Goal: Task Accomplishment & Management: Complete application form

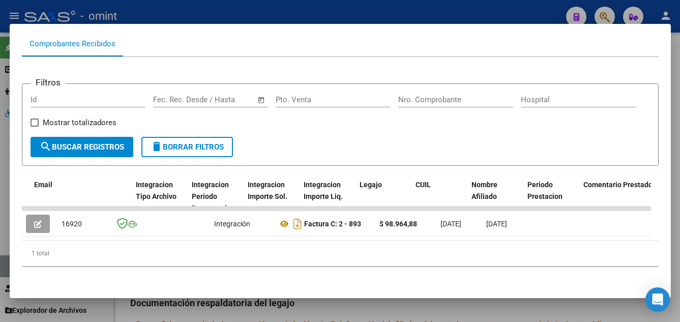
scroll to position [0, 1278]
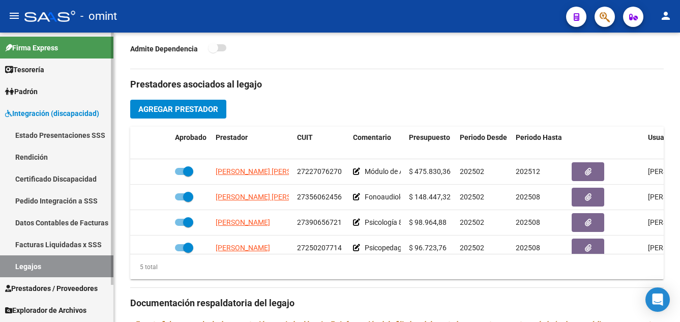
click at [63, 178] on link "Certificado Discapacidad" at bounding box center [56, 179] width 113 height 22
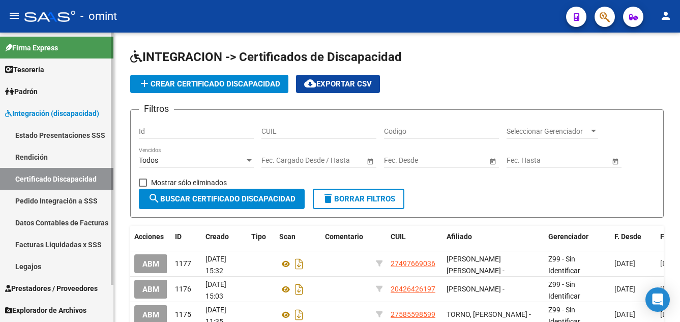
click at [44, 266] on link "Legajos" at bounding box center [56, 266] width 113 height 22
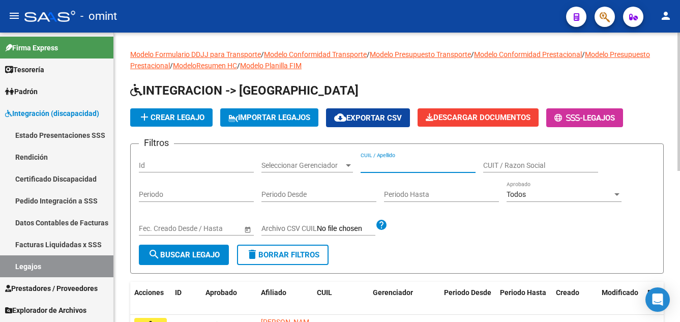
paste input "[PERSON_NAME] [PERSON_NAME]"
type input "[PERSON_NAME] [PERSON_NAME]"
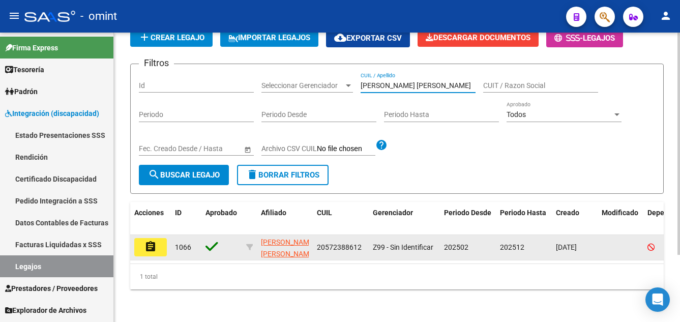
click at [153, 241] on mat-icon "assignment" at bounding box center [150, 247] width 12 height 12
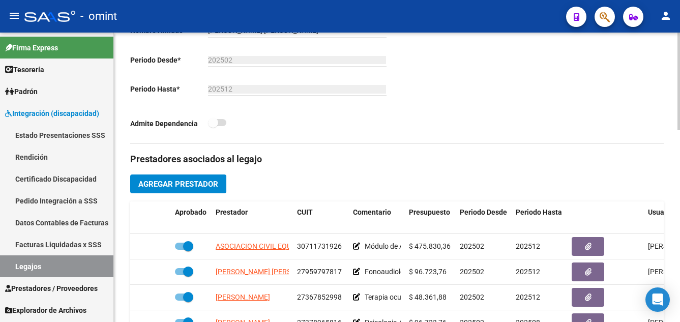
scroll to position [305, 0]
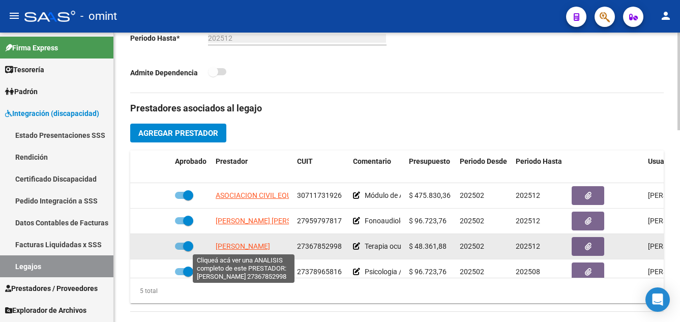
click at [262, 248] on span "[PERSON_NAME]" at bounding box center [243, 246] width 54 height 8
type textarea "27367852998"
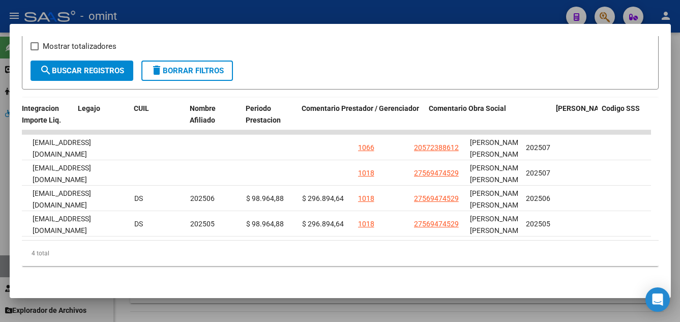
scroll to position [0, 0]
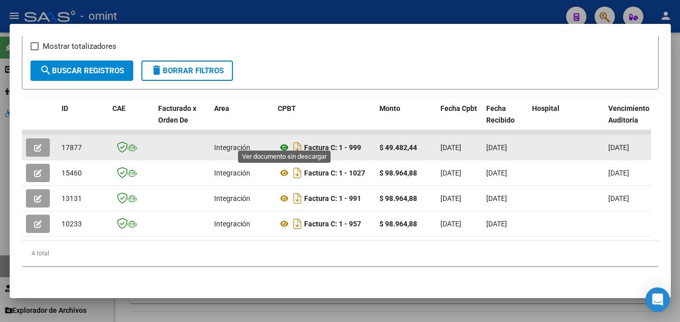
click at [286, 143] on icon at bounding box center [284, 147] width 13 height 12
click at [42, 138] on button "button" at bounding box center [38, 147] width 24 height 18
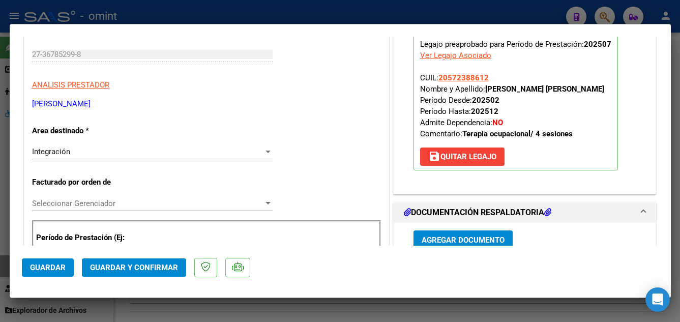
scroll to position [356, 0]
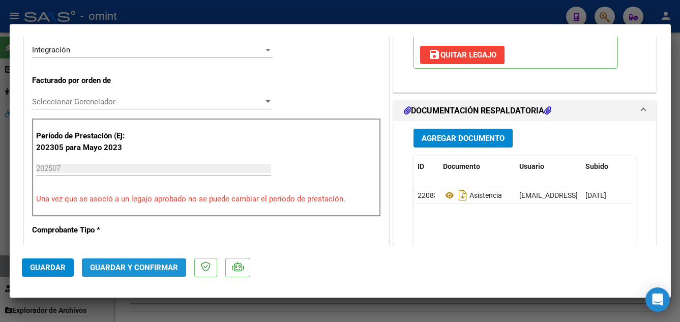
click at [144, 267] on span "Guardar y Confirmar" at bounding box center [134, 267] width 88 height 9
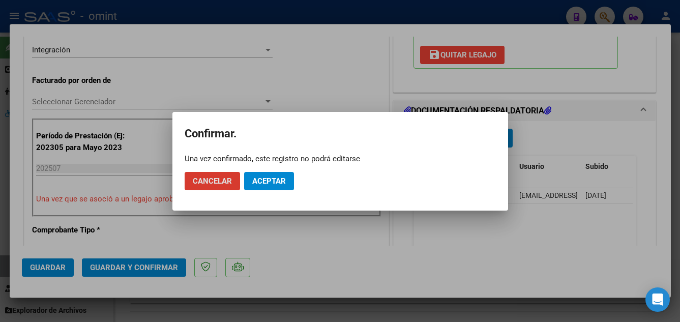
click at [286, 180] on button "Aceptar" at bounding box center [269, 181] width 50 height 18
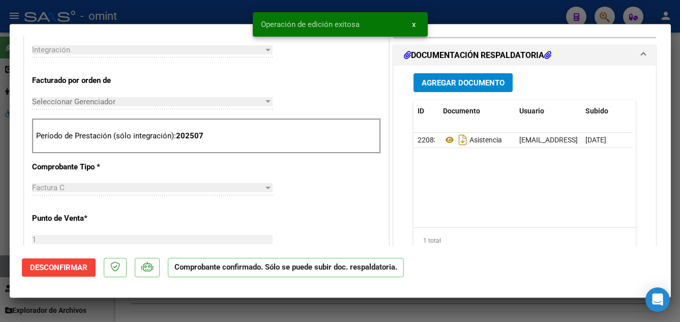
type input "$ 0,00"
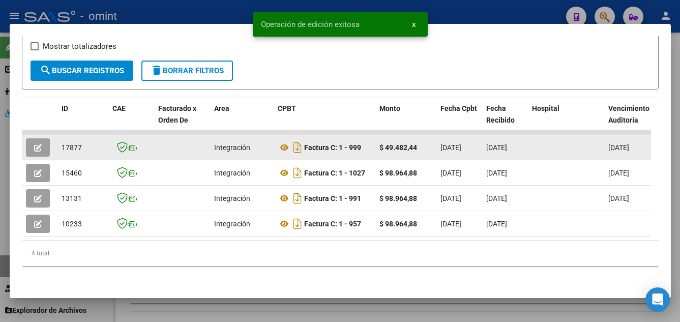
drag, startPoint x: 59, startPoint y: 140, endPoint x: 88, endPoint y: 143, distance: 28.6
click at [88, 143] on datatable-body-cell "17877" at bounding box center [82, 147] width 51 height 25
drag, startPoint x: 88, startPoint y: 143, endPoint x: 74, endPoint y: 137, distance: 15.2
copy span "17877"
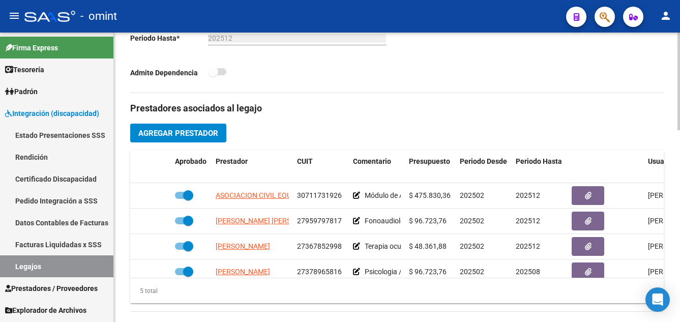
scroll to position [356, 0]
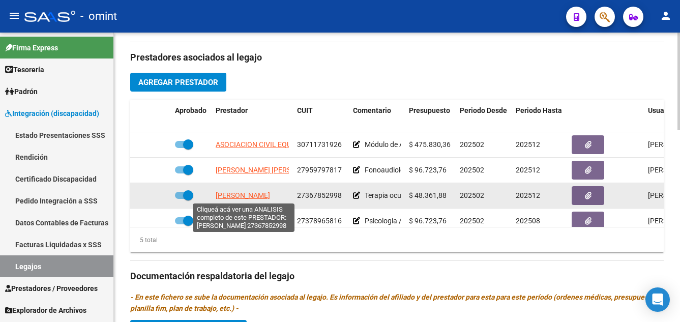
click at [251, 196] on span "[PERSON_NAME]" at bounding box center [243, 195] width 54 height 8
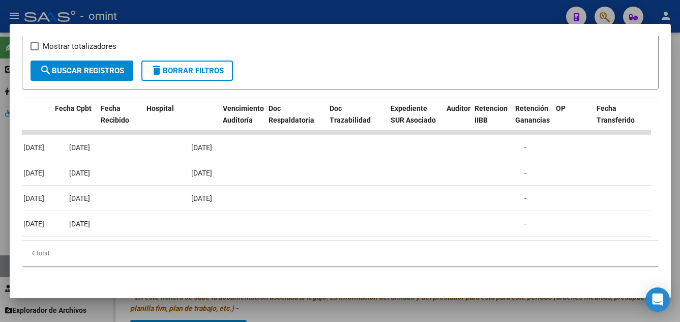
scroll to position [0, 385]
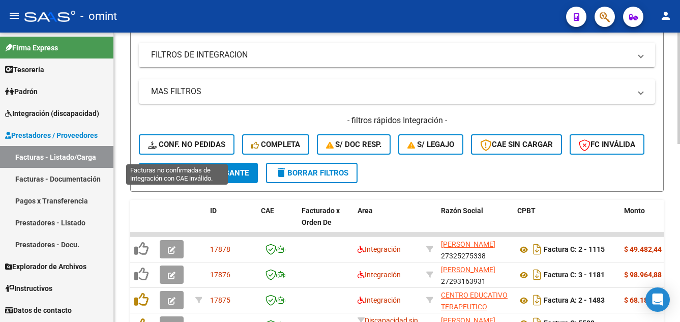
scroll to position [217, 0]
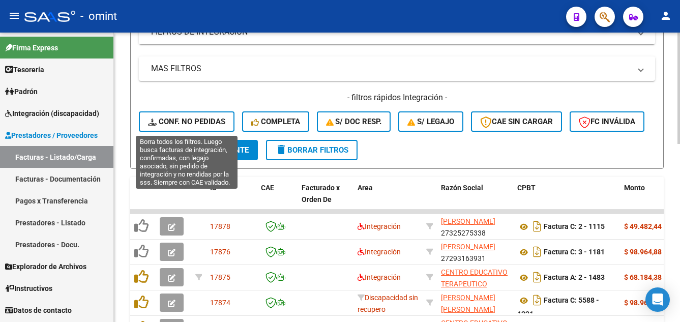
click at [211, 121] on span "Conf. no pedidas" at bounding box center [186, 121] width 77 height 9
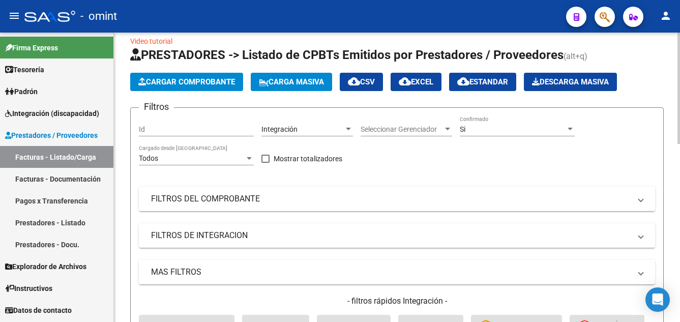
scroll to position [0, 0]
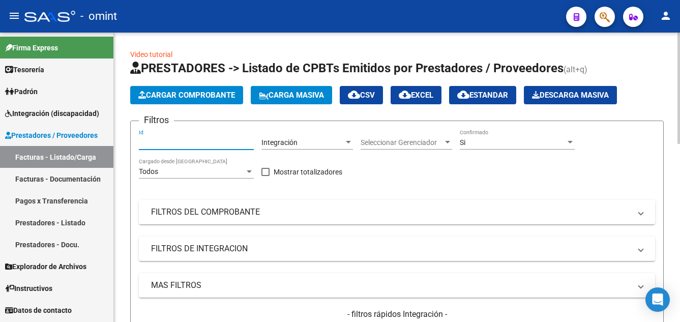
paste input "17877"
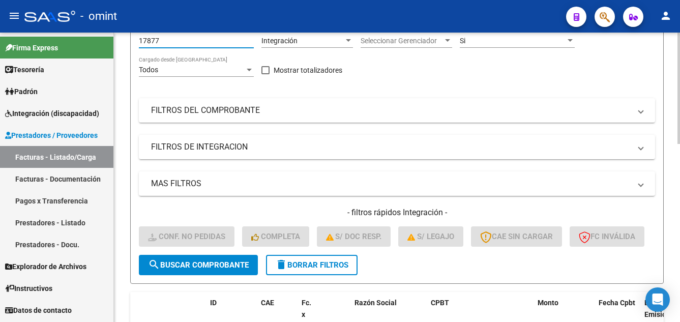
scroll to position [254, 0]
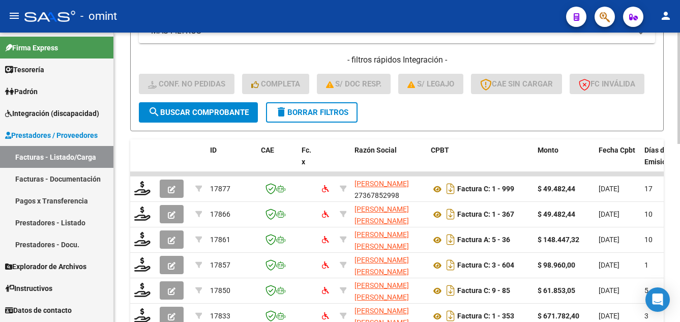
type input "17877"
click at [230, 117] on span "search Buscar Comprobante" at bounding box center [198, 112] width 101 height 9
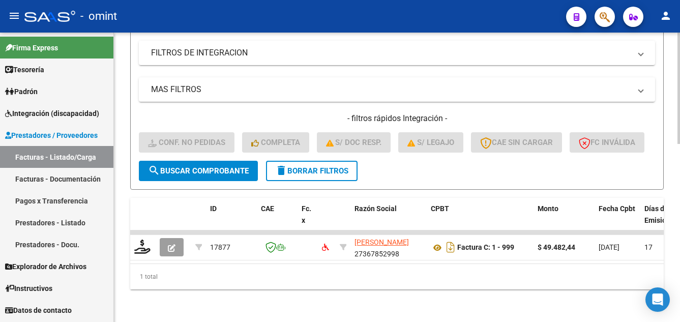
scroll to position [232, 0]
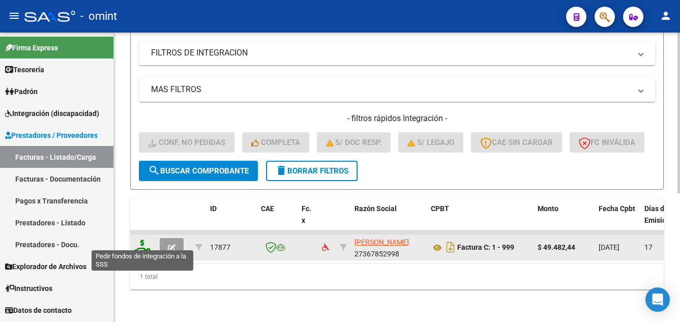
click at [142, 240] on icon at bounding box center [142, 247] width 16 height 14
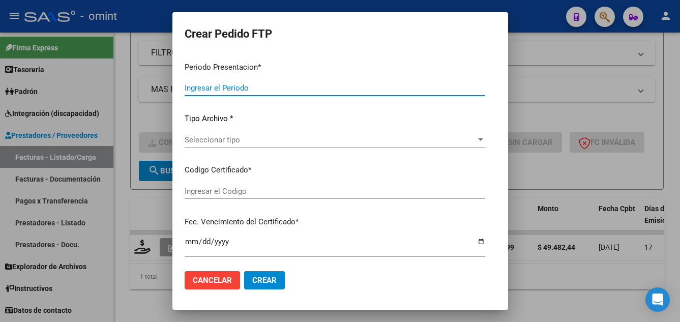
type input "202507"
type input "$ 49.482,44"
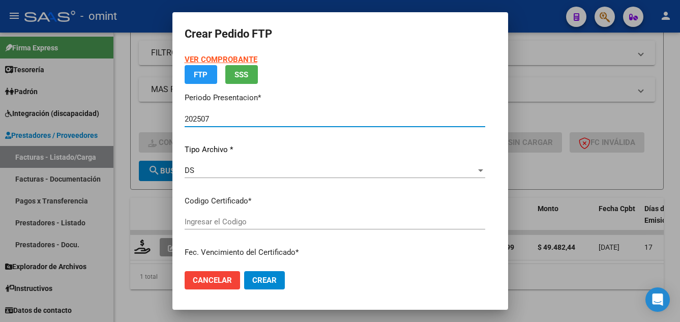
type input "4455542975"
type input "[DATE]"
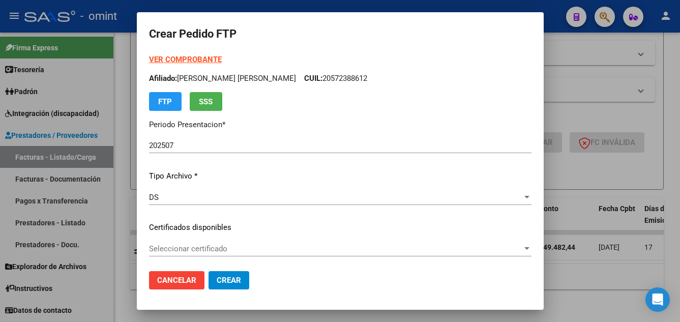
click at [264, 254] on div "Seleccionar certificado Seleccionar certificado" at bounding box center [340, 248] width 382 height 15
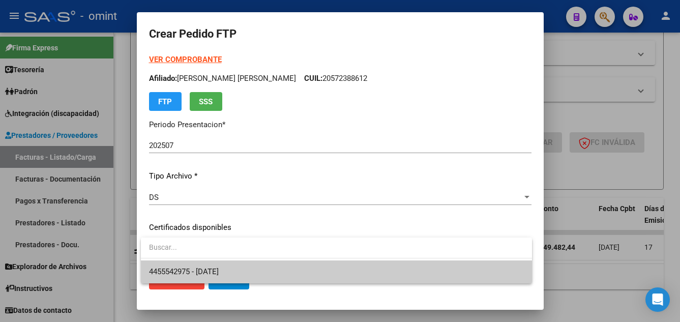
click at [276, 271] on span "4455542975 - [DATE]" at bounding box center [336, 271] width 375 height 23
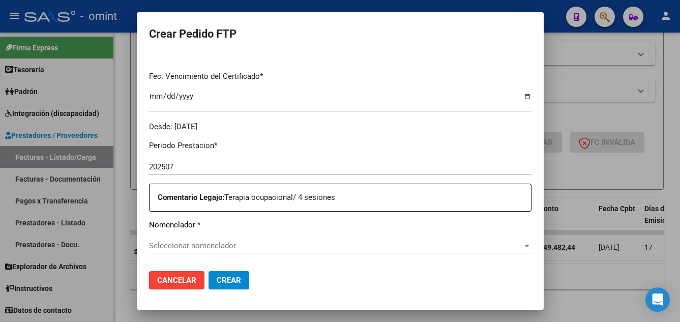
scroll to position [356, 0]
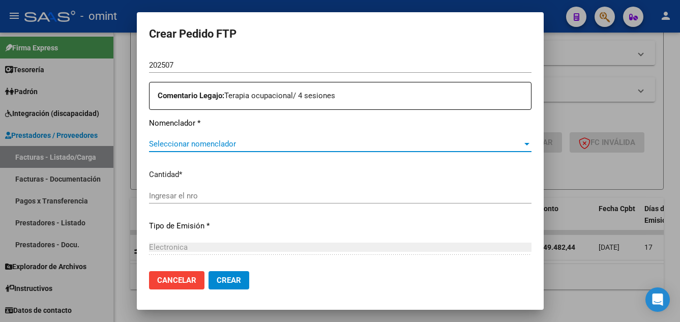
click at [219, 144] on span "Seleccionar nomenclador" at bounding box center [335, 143] width 373 height 9
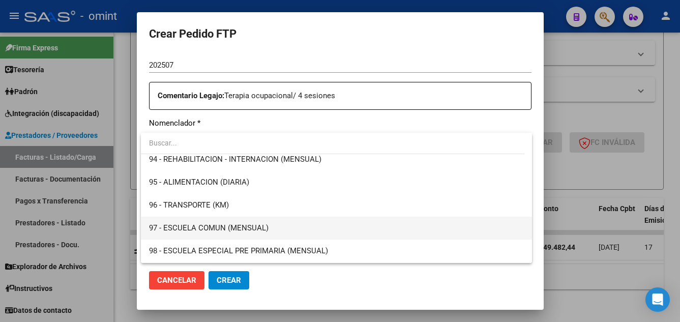
scroll to position [1983, 0]
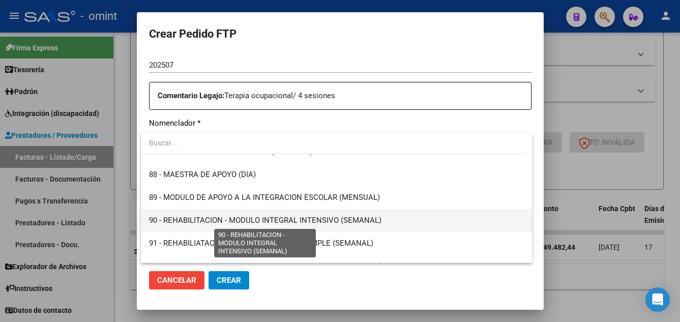
click at [301, 218] on span "90 - REHABILITACION - MODULO INTEGRAL INTENSIVO (SEMANAL)" at bounding box center [265, 220] width 232 height 9
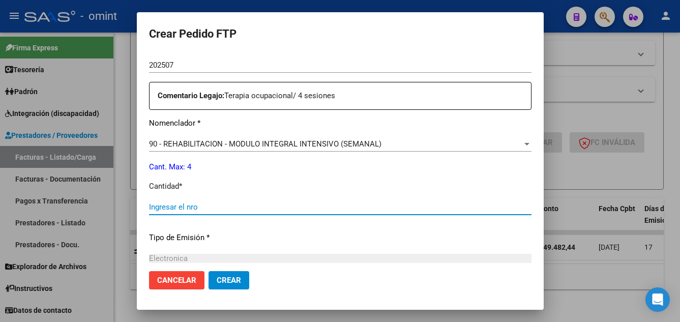
click at [217, 210] on input "Ingresar el nro" at bounding box center [340, 206] width 382 height 9
type input "4"
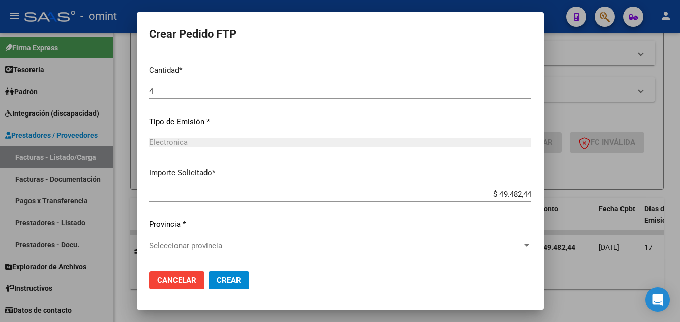
click at [258, 246] on span "Seleccionar provincia" at bounding box center [335, 245] width 373 height 9
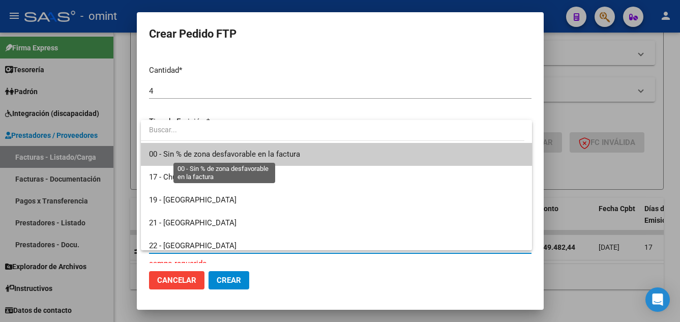
click at [238, 154] on span "00 - Sin % de zona desfavorable en la factura" at bounding box center [224, 154] width 151 height 9
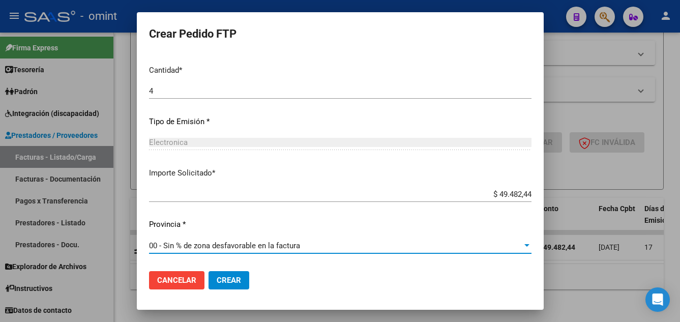
click at [238, 279] on span "Crear" at bounding box center [229, 280] width 24 height 9
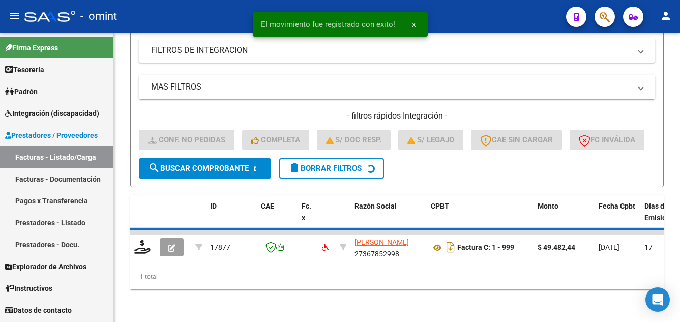
scroll to position [217, 0]
